Goal: Task Accomplishment & Management: Use online tool/utility

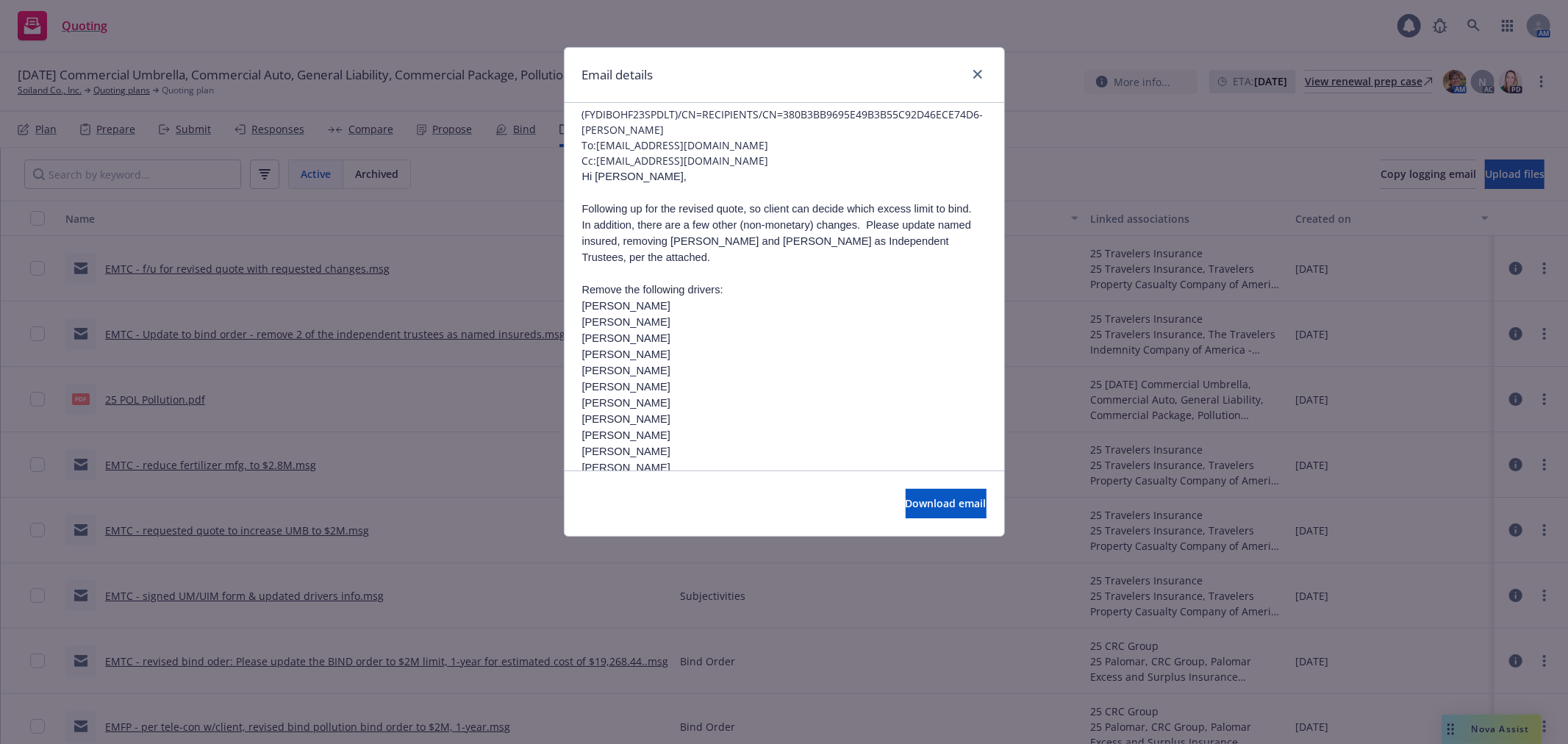
scroll to position [81, 0]
click at [982, 72] on link "close" at bounding box center [978, 74] width 18 height 18
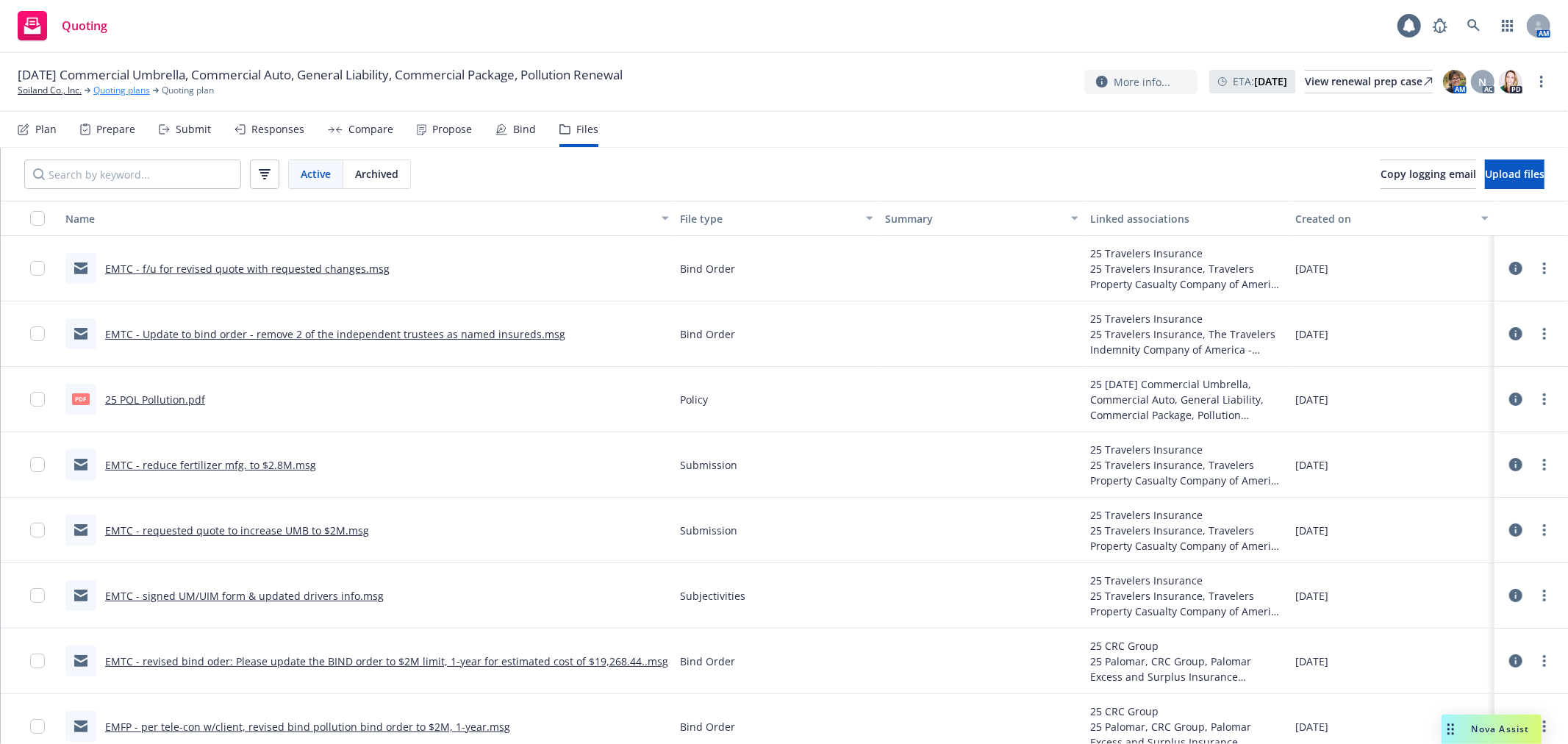
click at [101, 90] on link "Quoting plans" at bounding box center [121, 90] width 56 height 13
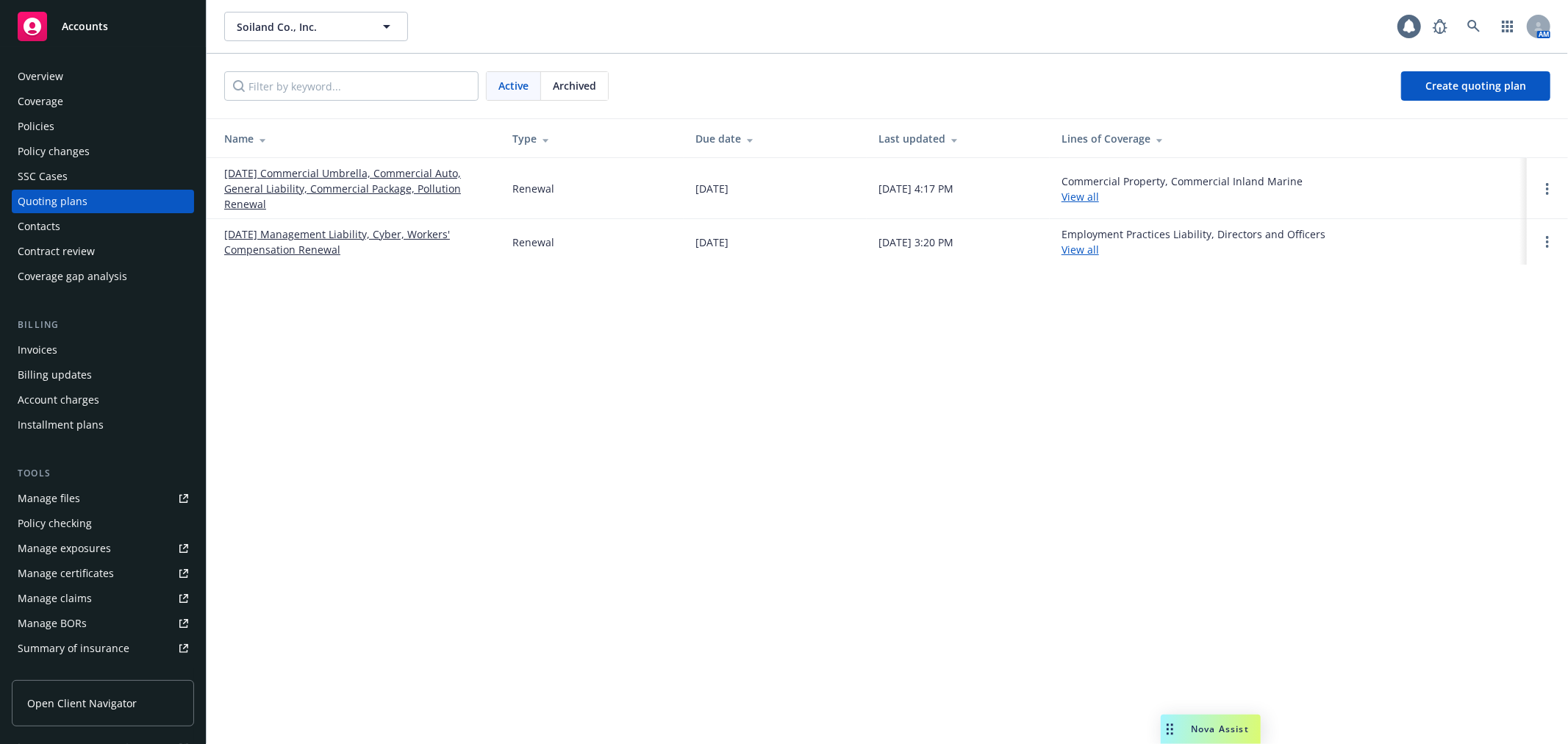
click at [415, 173] on link "[DATE] Commercial Umbrella, Commercial Auto, General Liability, Commercial Pack…" at bounding box center [357, 189] width 265 height 46
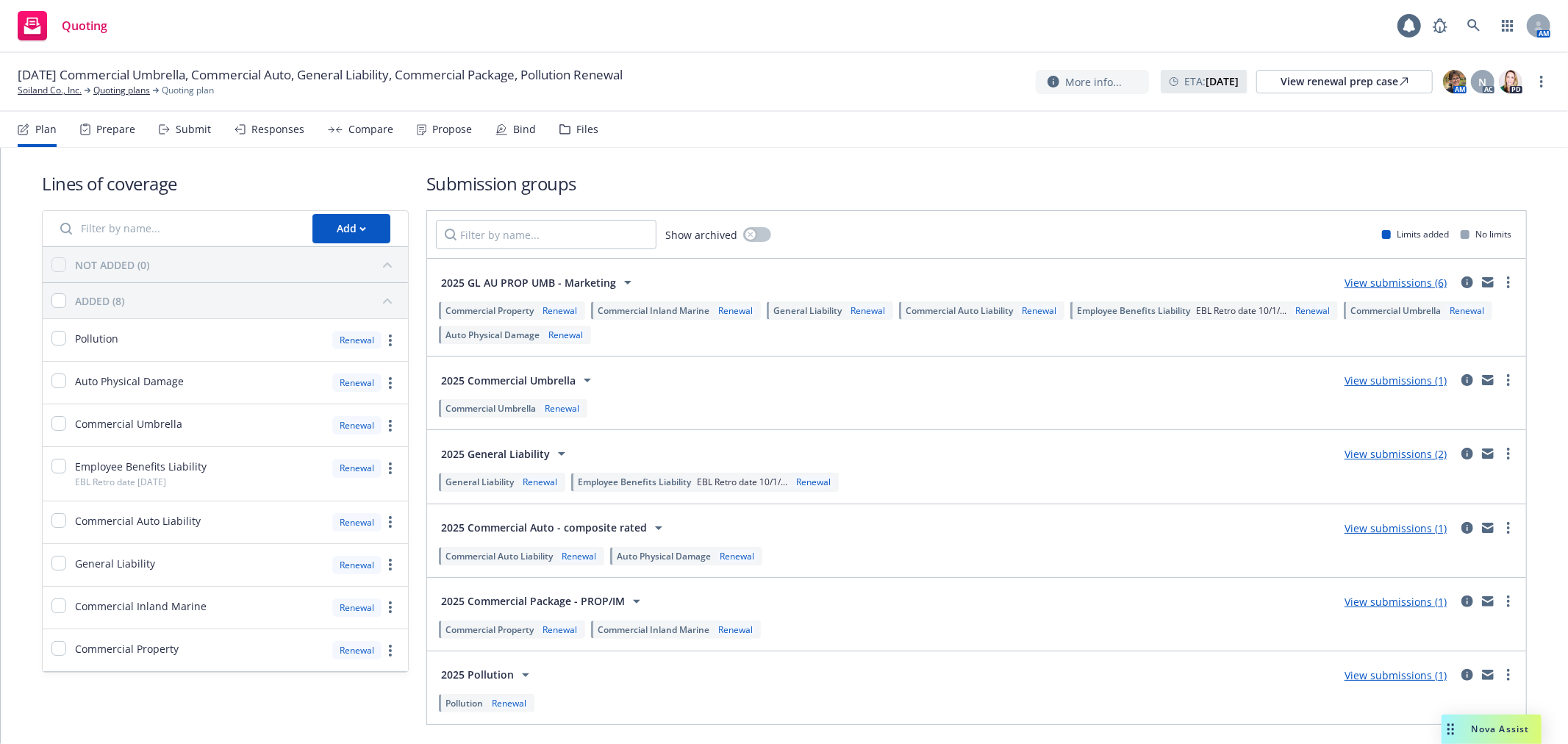
click at [445, 135] on div "Propose" at bounding box center [445, 129] width 55 height 35
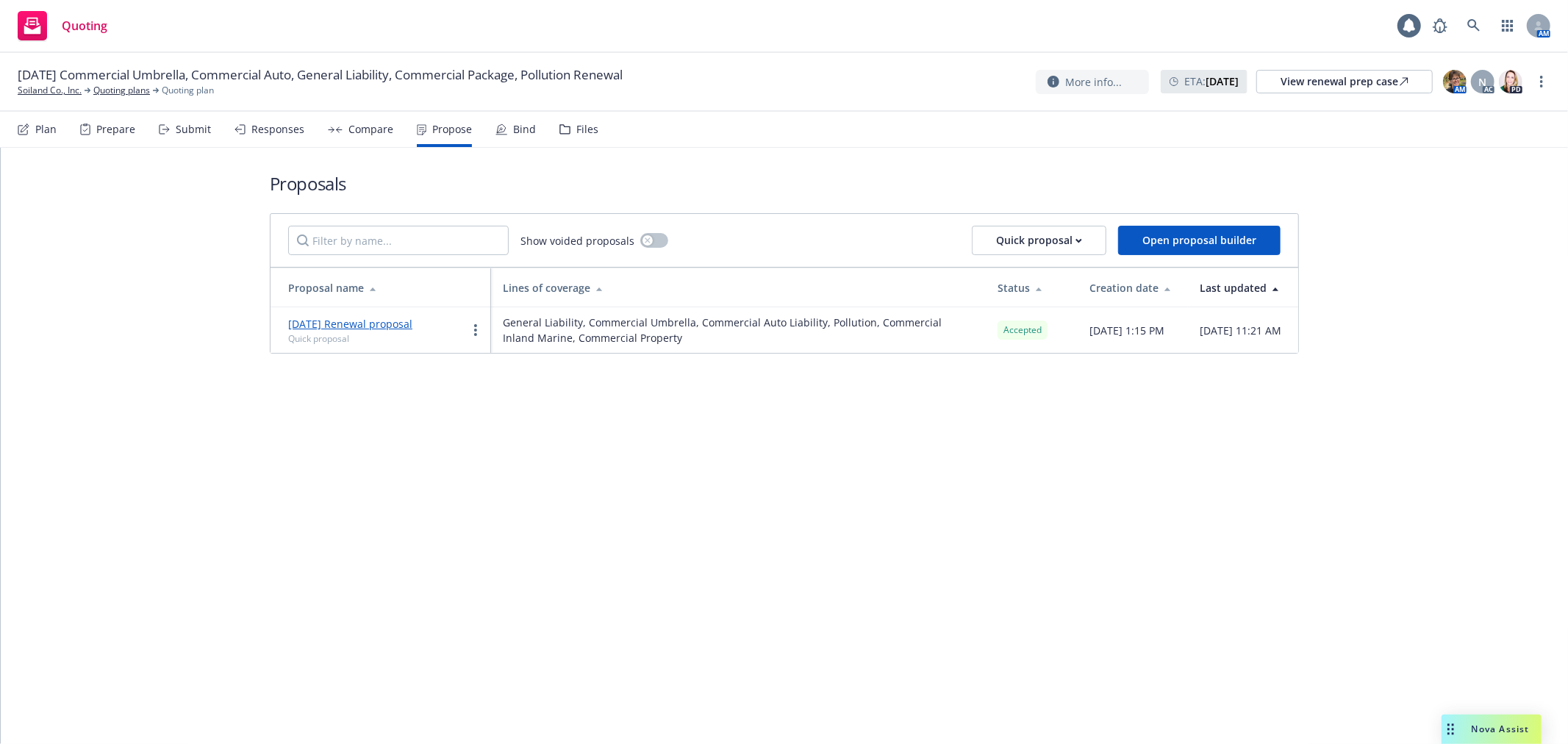
click at [525, 127] on div "Bind" at bounding box center [524, 129] width 22 height 12
